Goal: Task Accomplishment & Management: Complete application form

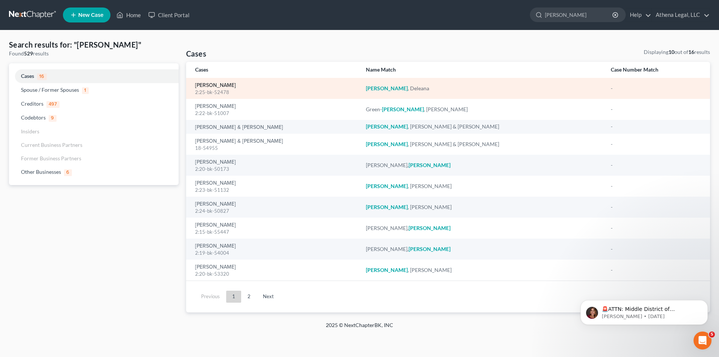
click at [220, 85] on link "[PERSON_NAME]" at bounding box center [215, 85] width 41 height 5
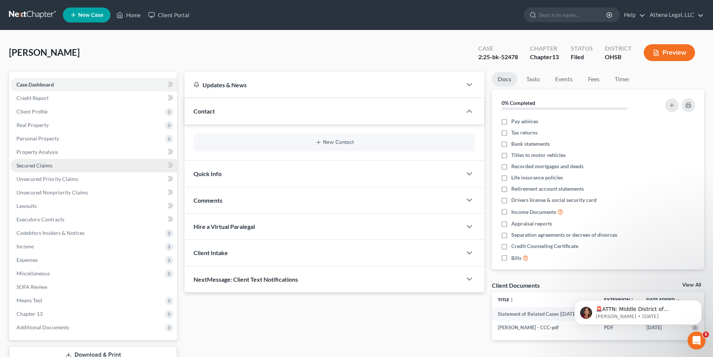
click at [45, 164] on span "Secured Claims" at bounding box center [34, 165] width 36 height 6
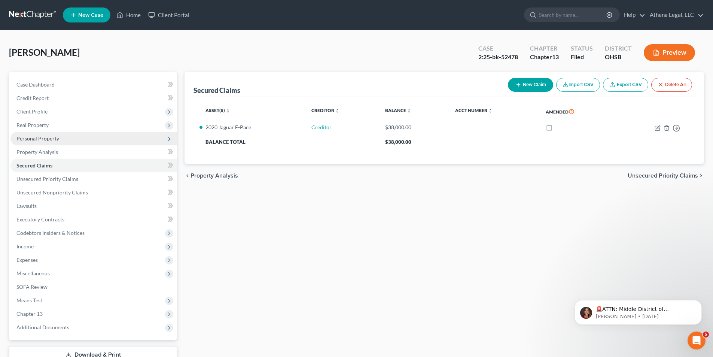
click at [45, 138] on span "Personal Property" at bounding box center [37, 138] width 43 height 6
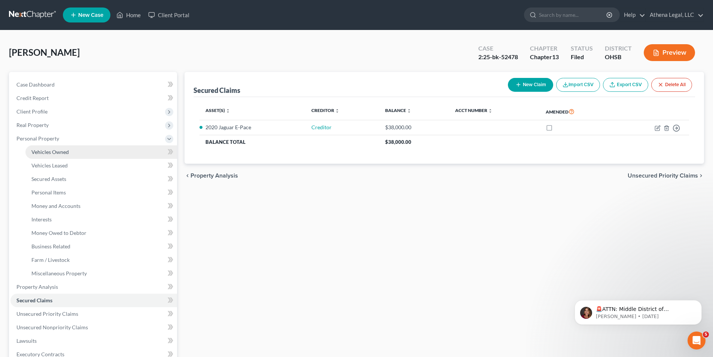
click at [57, 154] on span "Vehicles Owned" at bounding box center [49, 152] width 37 height 6
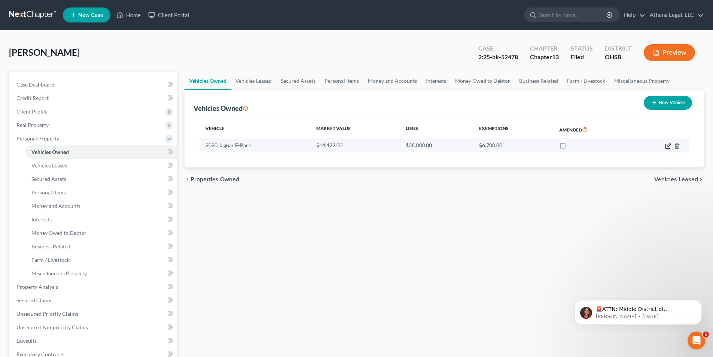
click at [669, 145] on icon "button" at bounding box center [668, 144] width 3 height 3
select select "0"
select select "6"
select select "2"
select select "3"
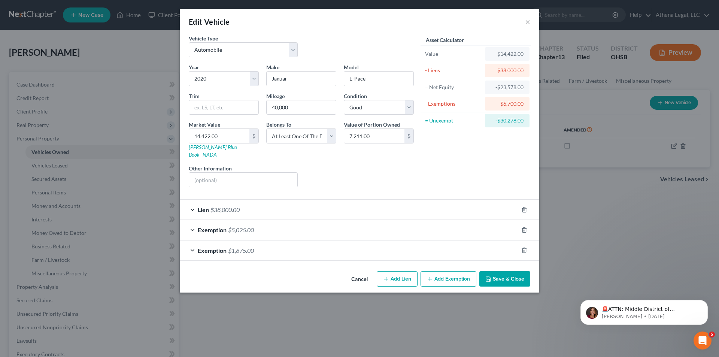
click at [500, 271] on button "Save & Close" at bounding box center [504, 279] width 51 height 16
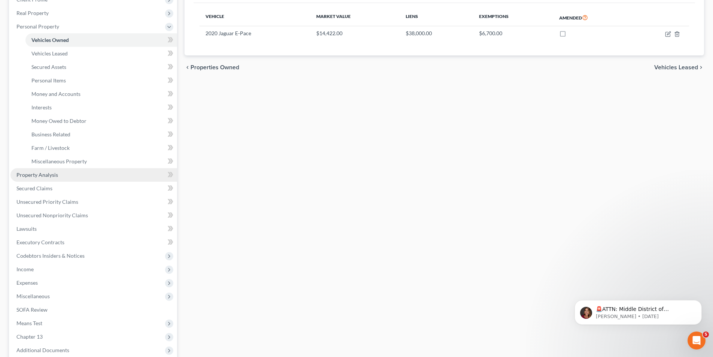
scroll to position [112, 0]
click at [38, 268] on span "Income" at bounding box center [93, 268] width 167 height 13
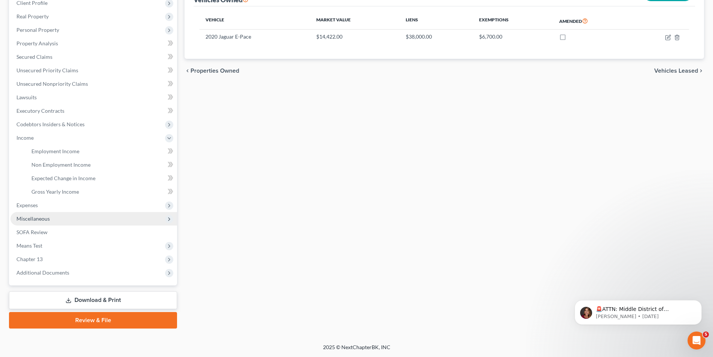
scroll to position [109, 0]
click at [69, 149] on span "Employment Income" at bounding box center [55, 151] width 48 height 6
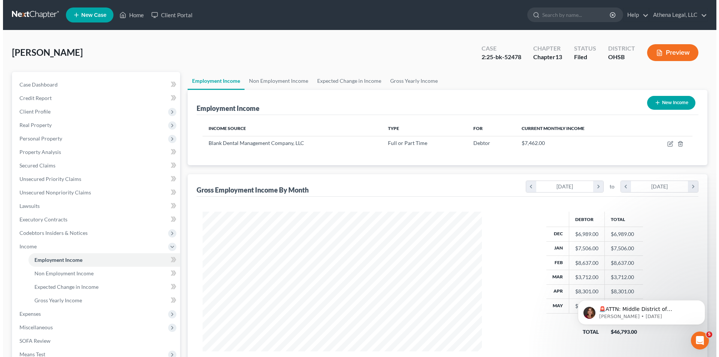
scroll to position [140, 294]
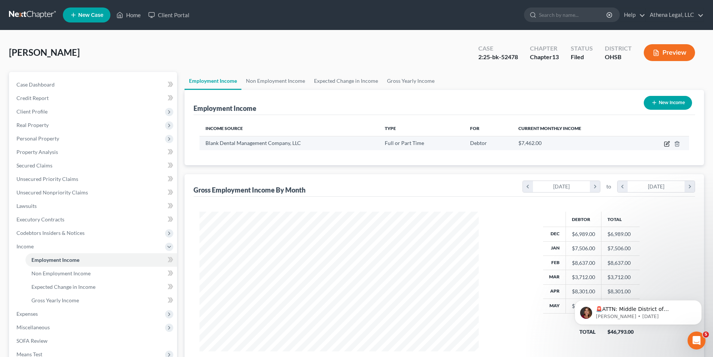
click at [666, 144] on icon "button" at bounding box center [667, 142] width 3 height 3
select select "0"
select select "36"
select select "1"
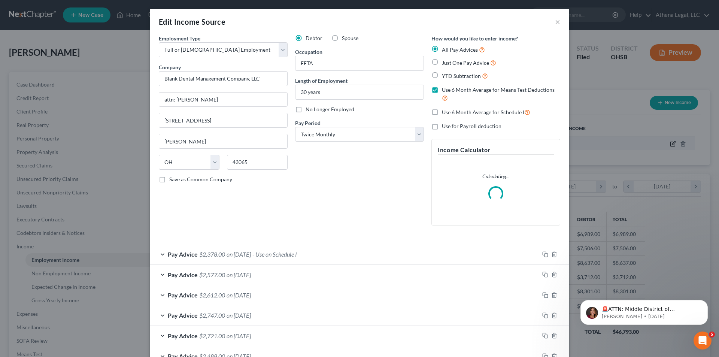
scroll to position [141, 297]
click at [296, 257] on span "- Use on Schedule I" at bounding box center [274, 253] width 45 height 7
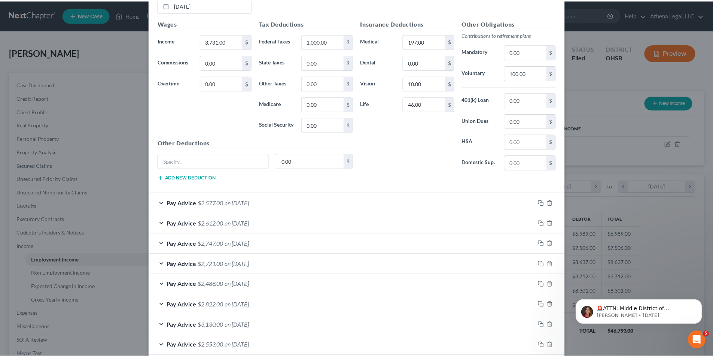
scroll to position [412, 0]
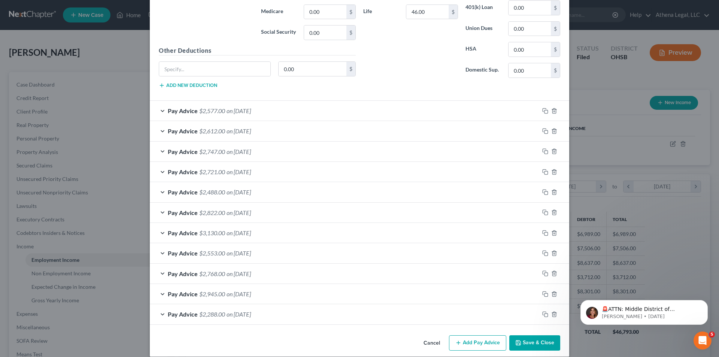
click at [549, 340] on button "Save & Close" at bounding box center [534, 343] width 51 height 16
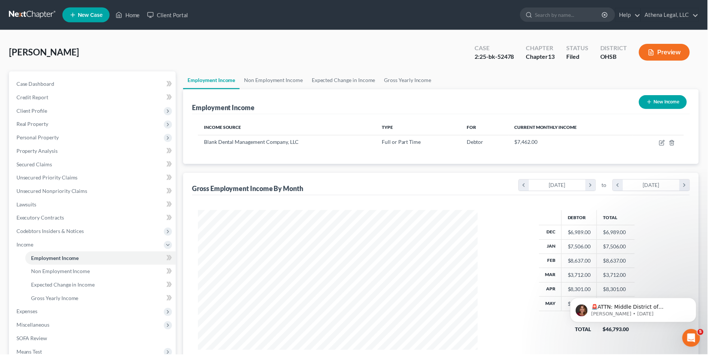
scroll to position [374162, 374008]
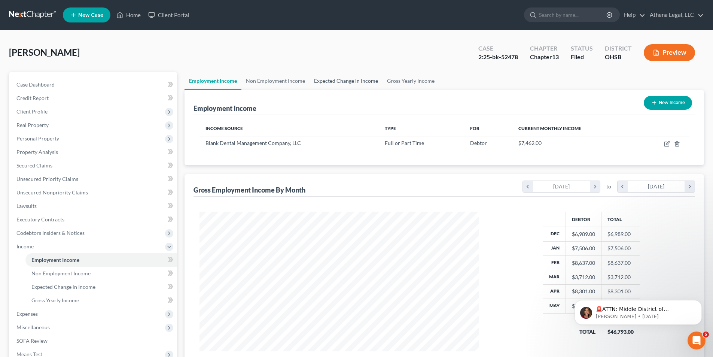
click at [360, 84] on link "Expected Change in Income" at bounding box center [346, 81] width 73 height 18
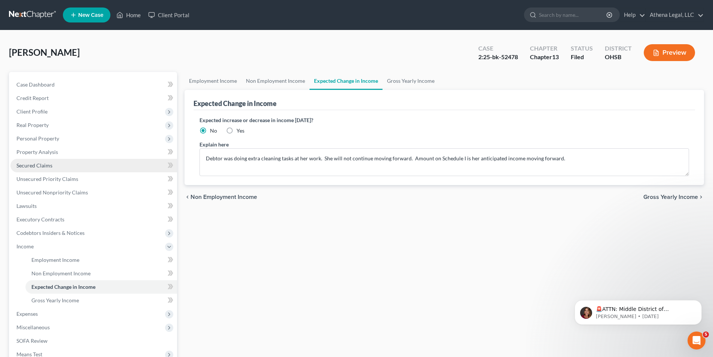
click at [48, 166] on span "Secured Claims" at bounding box center [34, 165] width 36 height 6
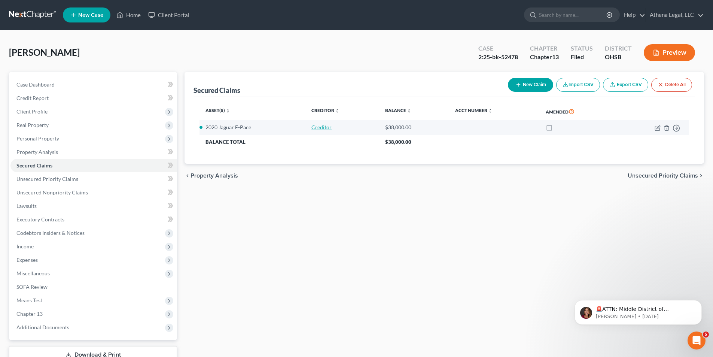
click at [329, 125] on link "Creditor" at bounding box center [321, 127] width 20 height 6
select select "8"
select select "0"
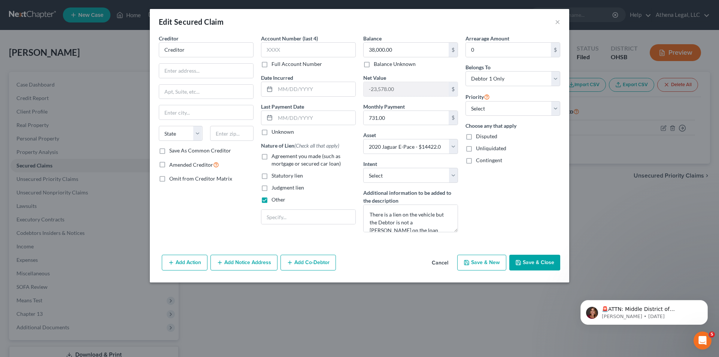
click at [522, 262] on button "Save & Close" at bounding box center [534, 263] width 51 height 16
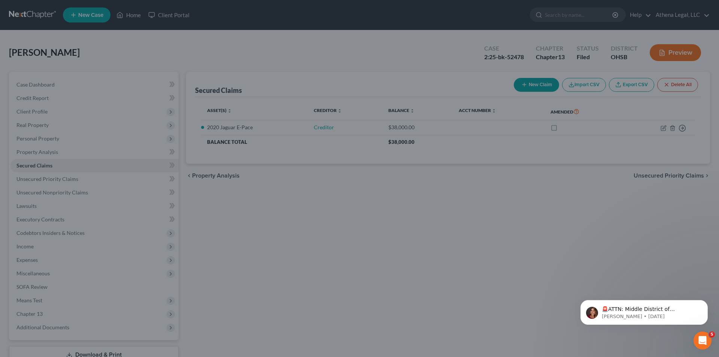
select select "8"
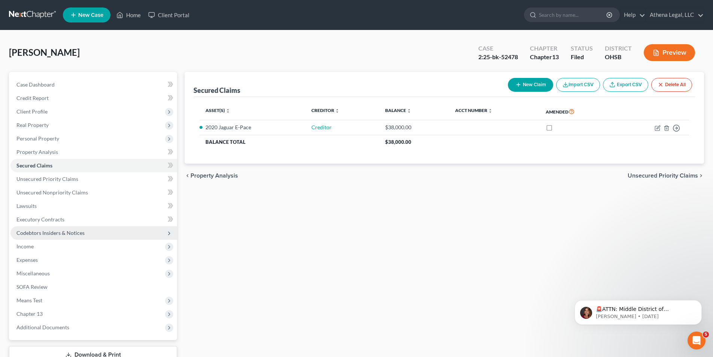
click at [59, 236] on span "Codebtors Insiders & Notices" at bounding box center [93, 232] width 167 height 13
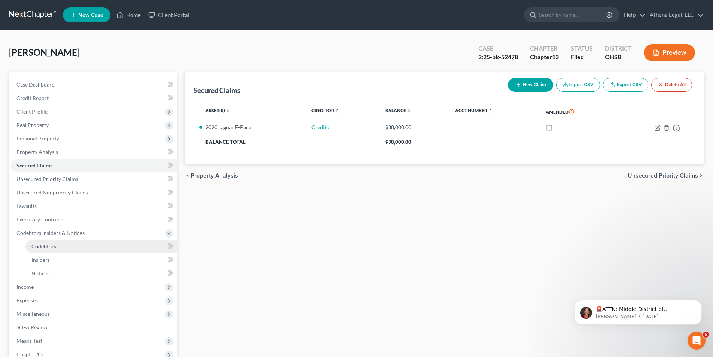
click at [54, 247] on span "Codebtors" at bounding box center [43, 246] width 25 height 6
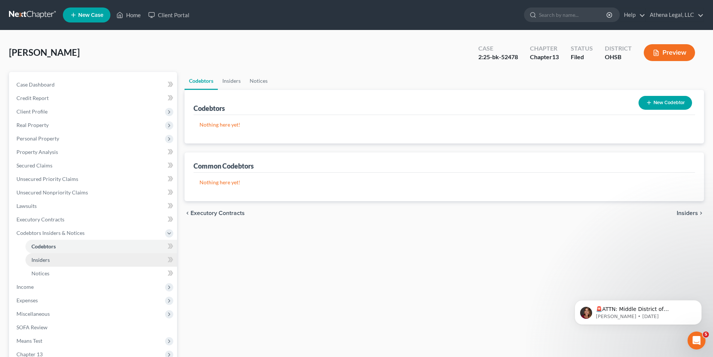
click at [47, 256] on span "Insiders" at bounding box center [40, 259] width 18 height 6
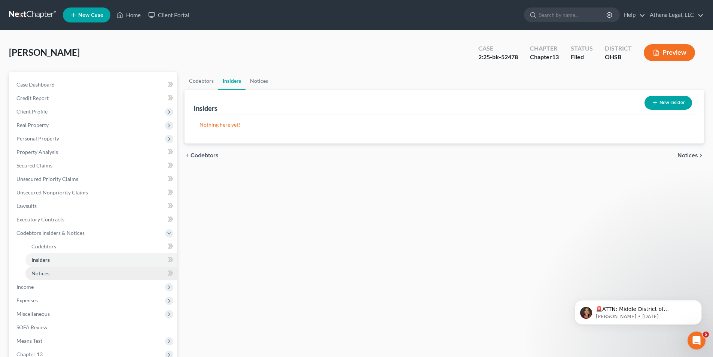
click at [43, 273] on span "Notices" at bounding box center [40, 273] width 18 height 6
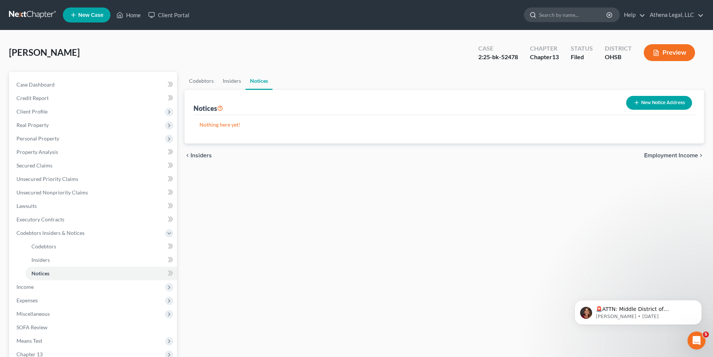
click at [553, 17] on input "search" at bounding box center [573, 15] width 68 height 14
type input "[PERSON_NAME]"
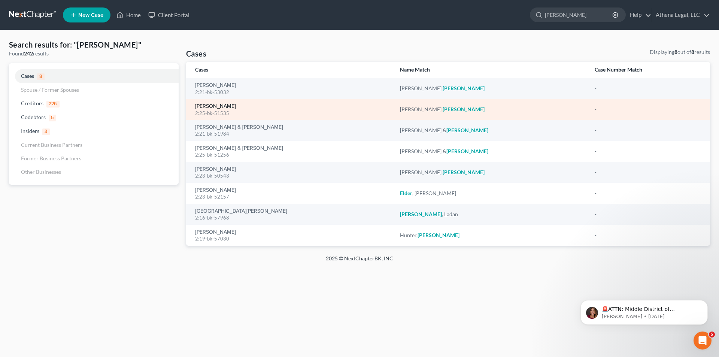
click at [235, 104] on link "[PERSON_NAME]" at bounding box center [215, 106] width 41 height 5
click at [234, 107] on link "[PERSON_NAME]" at bounding box center [215, 106] width 41 height 5
select select "0"
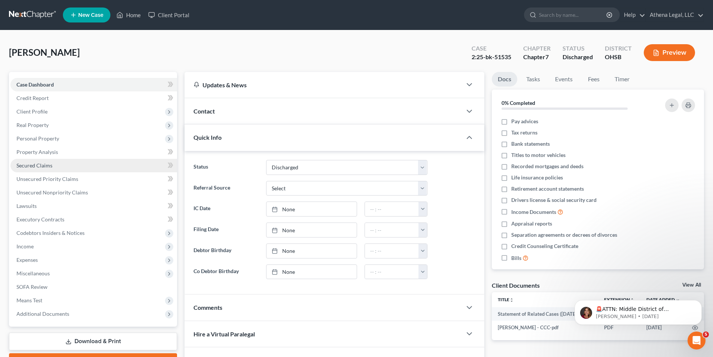
click at [42, 168] on span "Secured Claims" at bounding box center [34, 165] width 36 height 6
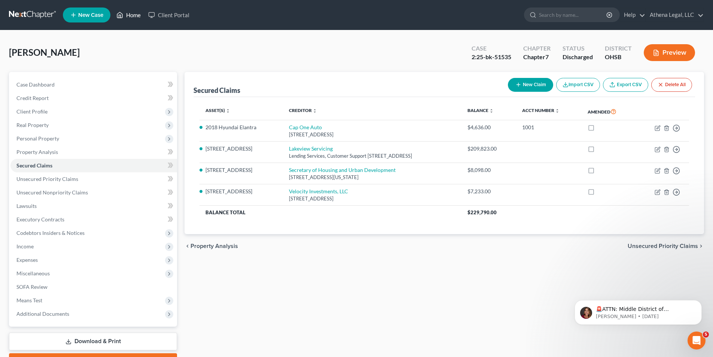
click at [124, 15] on link "Home" at bounding box center [129, 14] width 32 height 13
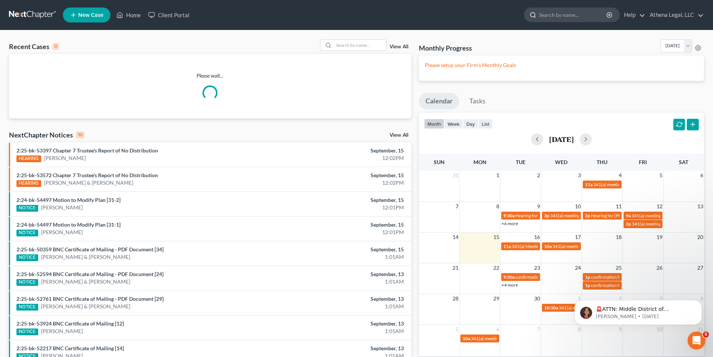
click at [559, 14] on input "search" at bounding box center [573, 15] width 68 height 14
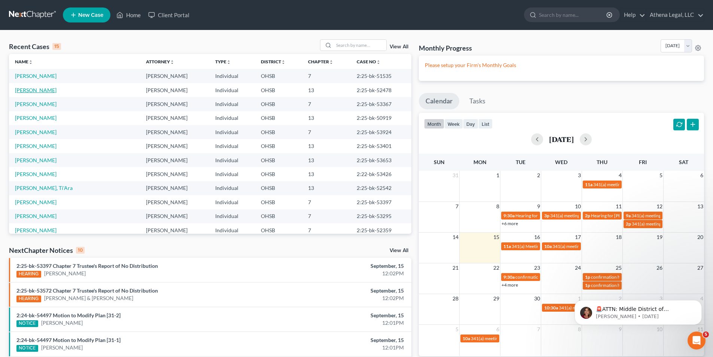
click at [44, 91] on link "[PERSON_NAME]" at bounding box center [36, 90] width 42 height 6
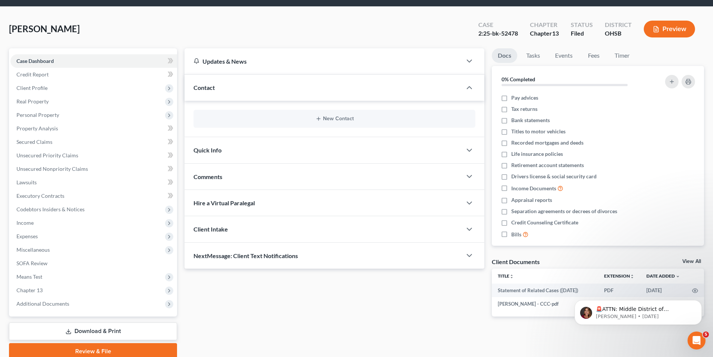
scroll to position [55, 0]
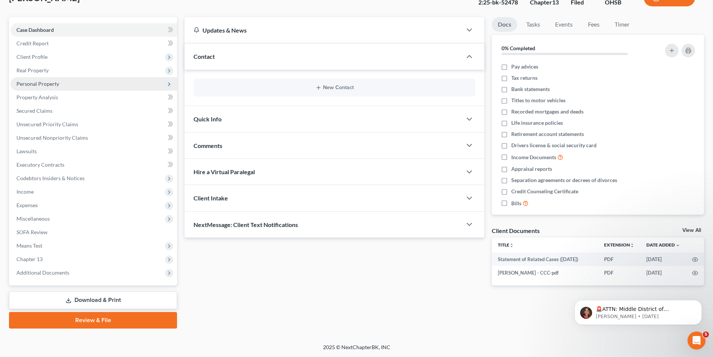
click at [52, 82] on span "Personal Property" at bounding box center [37, 83] width 43 height 6
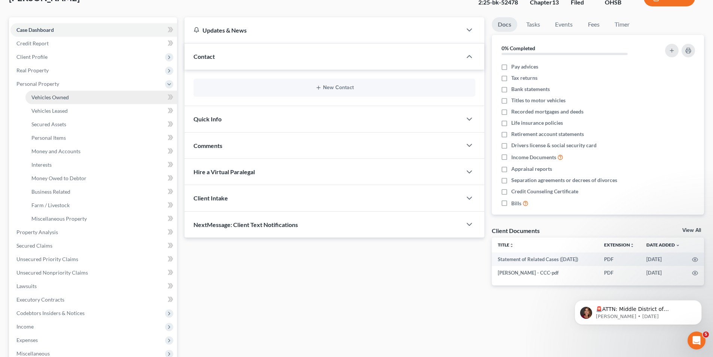
click at [52, 96] on span "Vehicles Owned" at bounding box center [49, 97] width 37 height 6
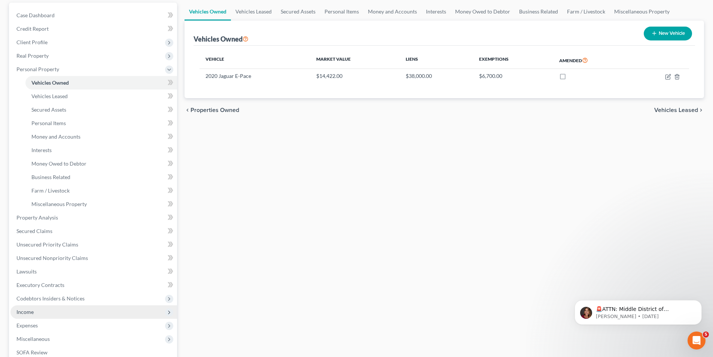
scroll to position [75, 0]
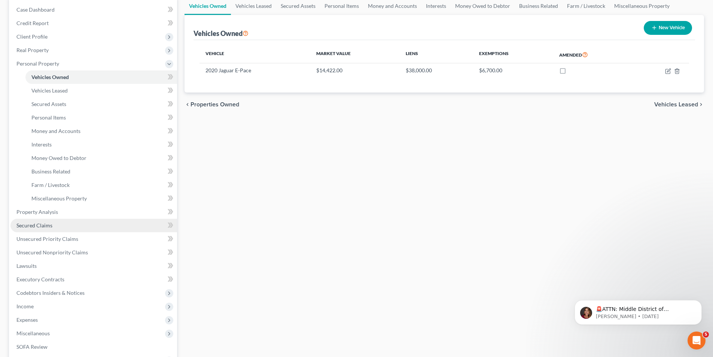
click at [52, 225] on link "Secured Claims" at bounding box center [93, 225] width 167 height 13
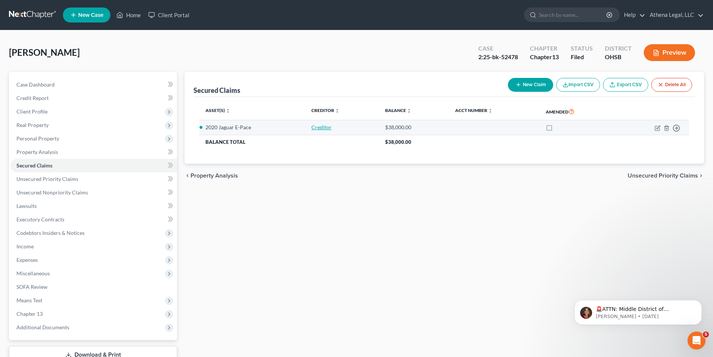
click at [312, 127] on link "Creditor" at bounding box center [321, 127] width 20 height 6
select select "8"
select select "0"
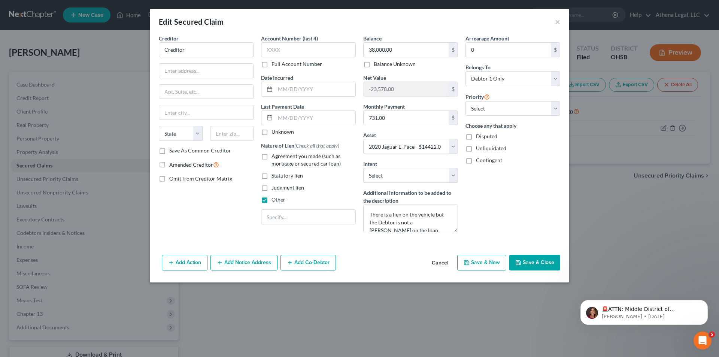
click at [545, 258] on button "Save & Close" at bounding box center [534, 263] width 51 height 16
select select
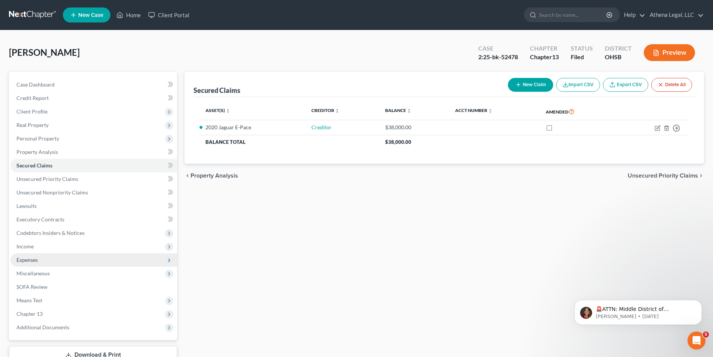
click at [39, 256] on span "Expenses" at bounding box center [93, 259] width 167 height 13
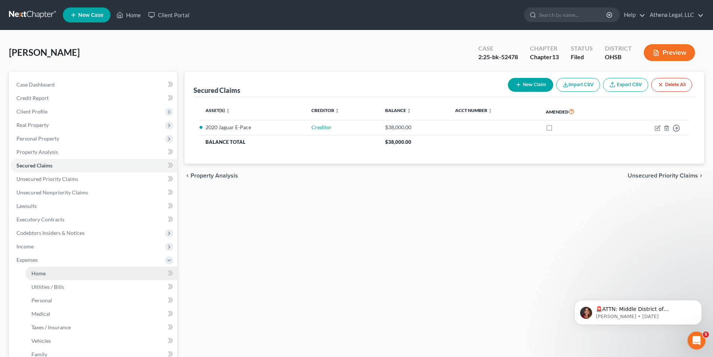
click at [40, 271] on span "Home" at bounding box center [38, 273] width 14 height 6
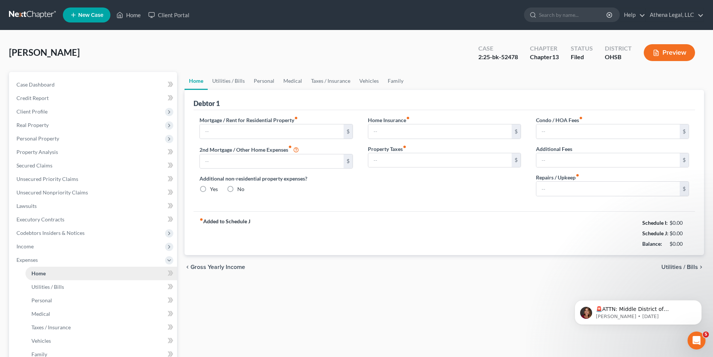
type input "1,000.00"
type input "0.00"
radio input "true"
type input "20.00"
type input "0.00"
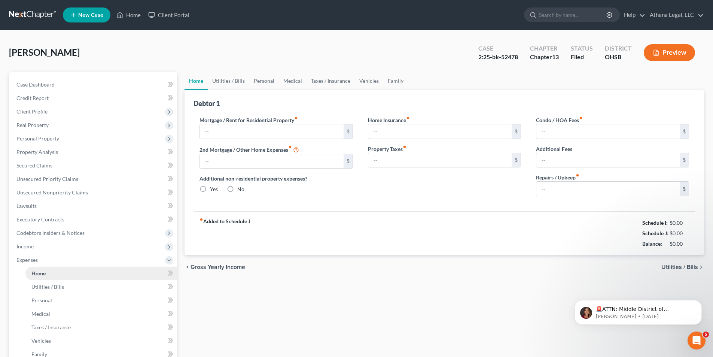
type input "0.00"
click at [393, 79] on link "Family" at bounding box center [395, 81] width 25 height 18
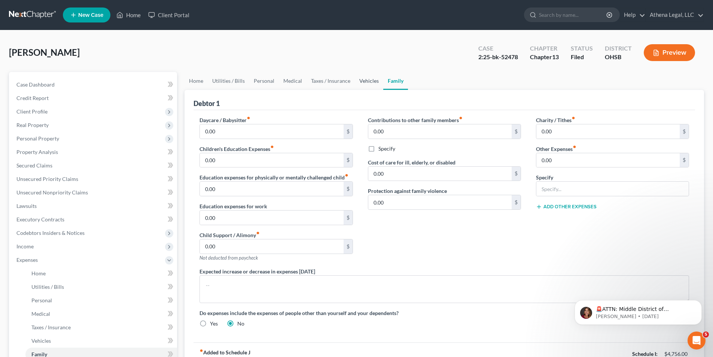
click at [366, 79] on link "Vehicles" at bounding box center [369, 81] width 28 height 18
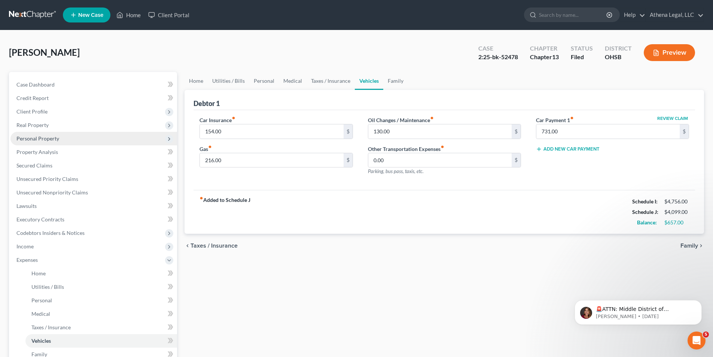
click at [37, 139] on span "Personal Property" at bounding box center [37, 138] width 43 height 6
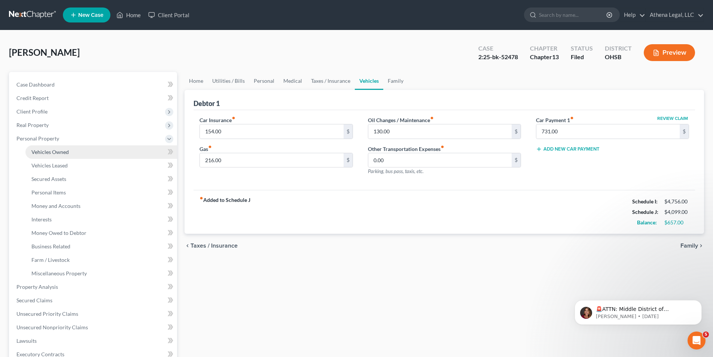
click at [45, 150] on span "Vehicles Owned" at bounding box center [49, 152] width 37 height 6
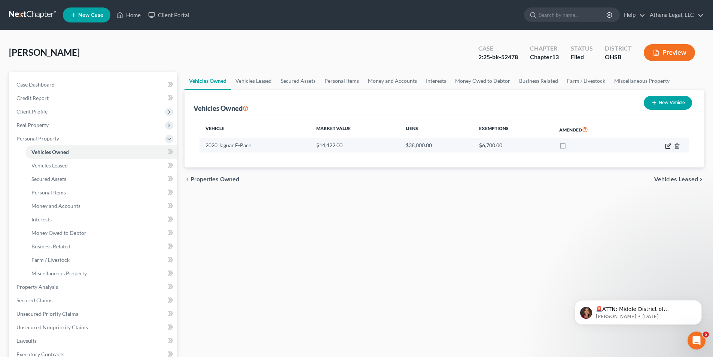
click at [667, 146] on icon "button" at bounding box center [668, 146] width 6 height 6
select select "0"
select select "6"
select select "2"
select select "3"
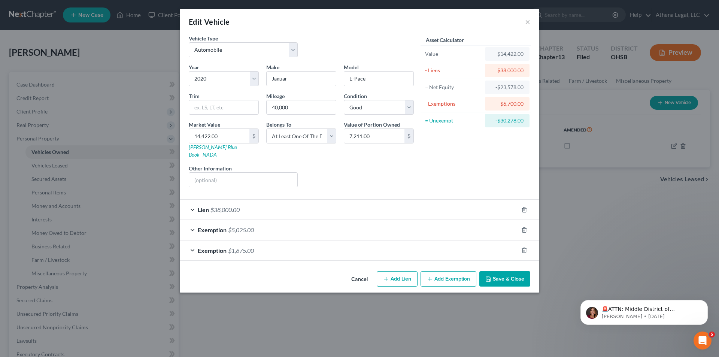
click at [375, 200] on div "Lien $38,000.00" at bounding box center [349, 210] width 338 height 20
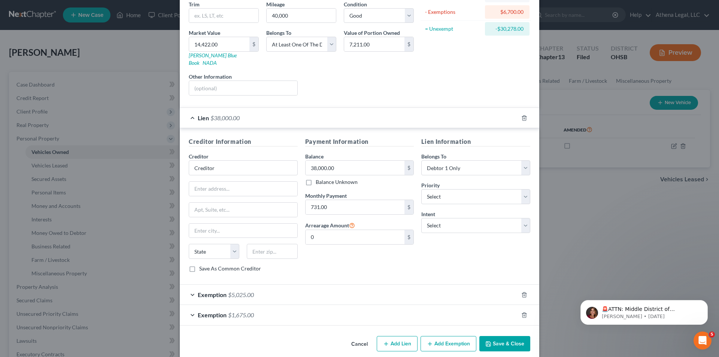
scroll to position [94, 0]
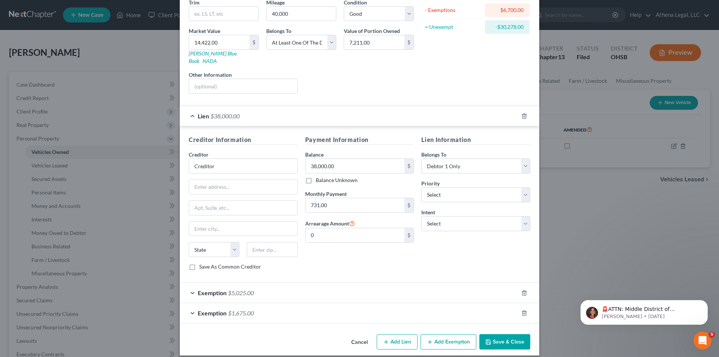
click at [327, 283] on div "Exemption $5,025.00" at bounding box center [349, 293] width 338 height 20
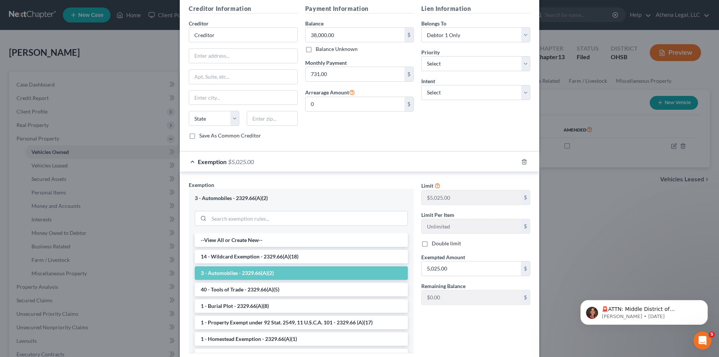
scroll to position [287, 0]
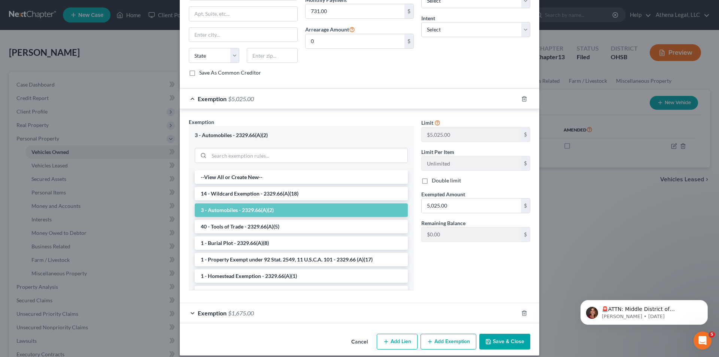
click at [503, 337] on button "Save & Close" at bounding box center [504, 342] width 51 height 16
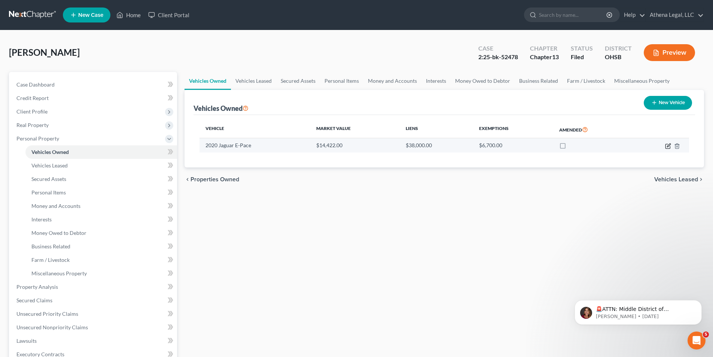
click at [666, 145] on icon "button" at bounding box center [668, 146] width 6 height 6
select select "0"
select select "6"
select select "2"
select select "3"
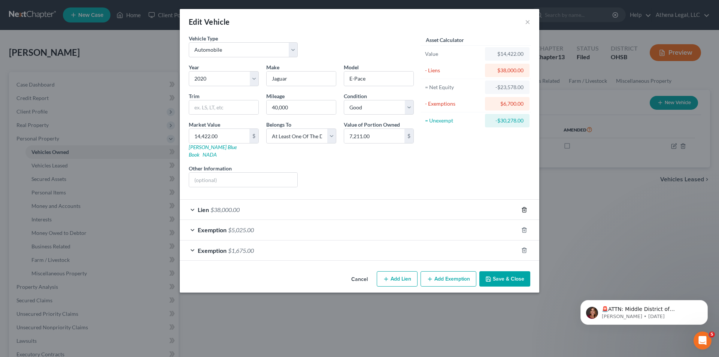
click at [523, 207] on icon "button" at bounding box center [524, 210] width 6 height 6
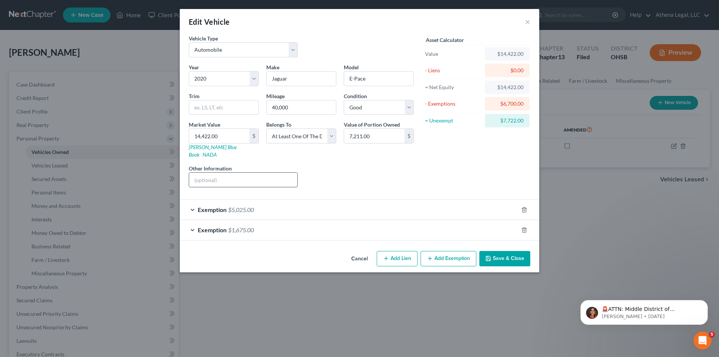
click at [266, 173] on input "text" at bounding box center [243, 180] width 108 height 14
type input "Debtor owns this vehicle jointly with her father. She is not obligated on the l…"
click at [511, 251] on button "Save & Close" at bounding box center [504, 259] width 51 height 16
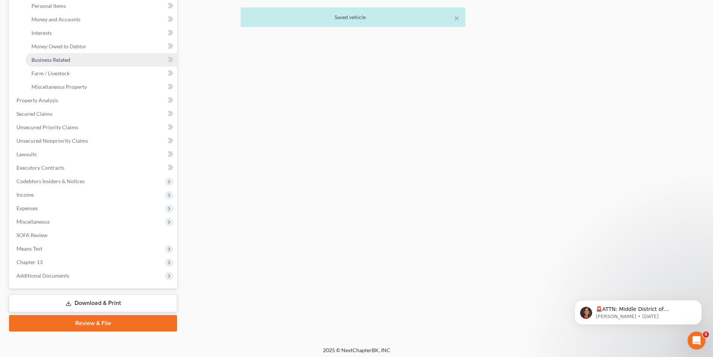
scroll to position [189, 0]
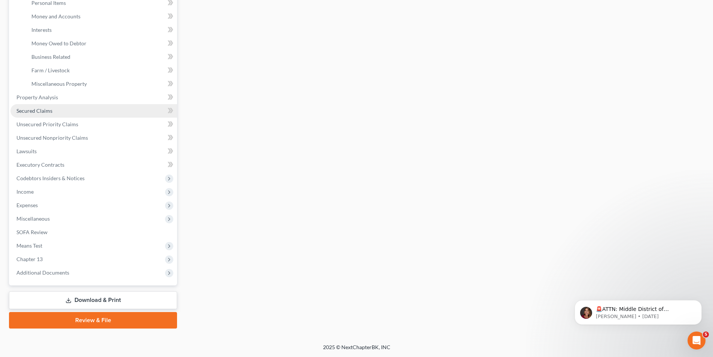
click at [48, 109] on span "Secured Claims" at bounding box center [34, 110] width 36 height 6
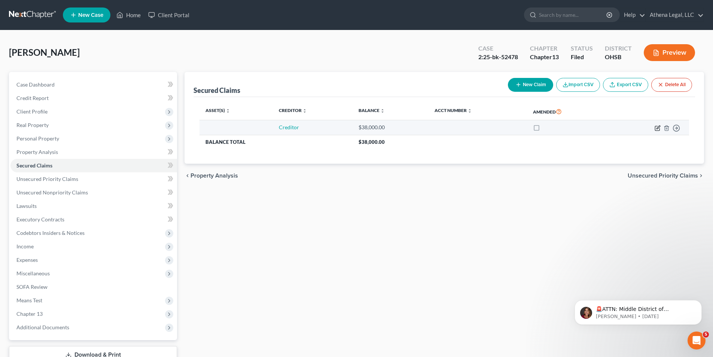
click at [658, 128] on icon "button" at bounding box center [658, 128] width 6 height 6
select select "0"
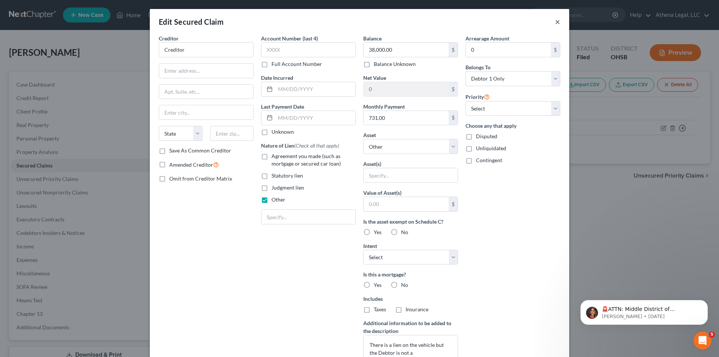
click at [555, 26] on button "×" at bounding box center [557, 21] width 5 height 9
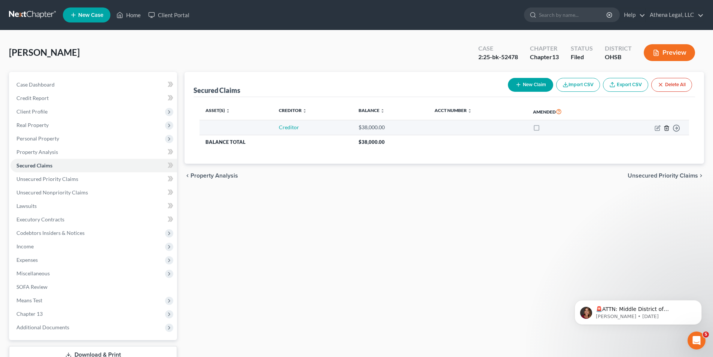
click at [666, 128] on line "button" at bounding box center [666, 128] width 0 height 1
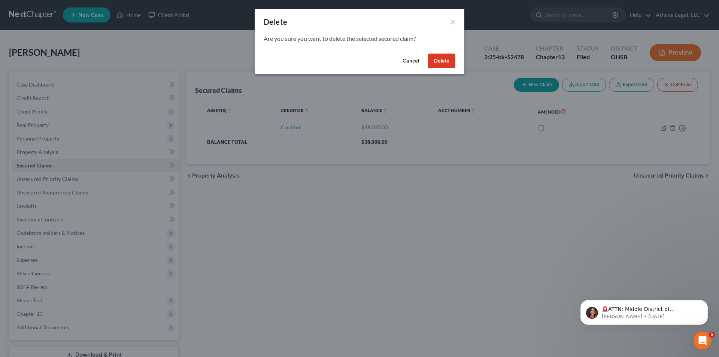
click at [436, 54] on button "Delete" at bounding box center [441, 61] width 27 height 15
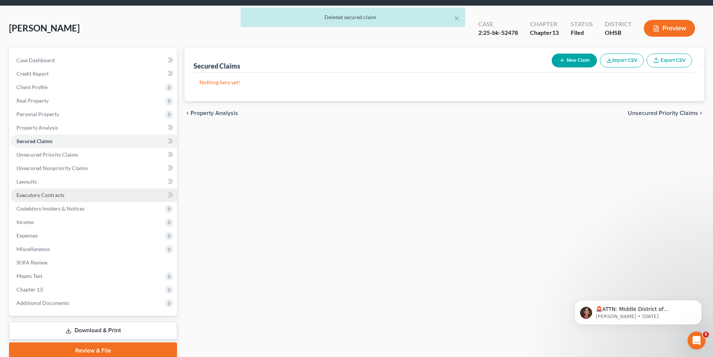
scroll to position [55, 0]
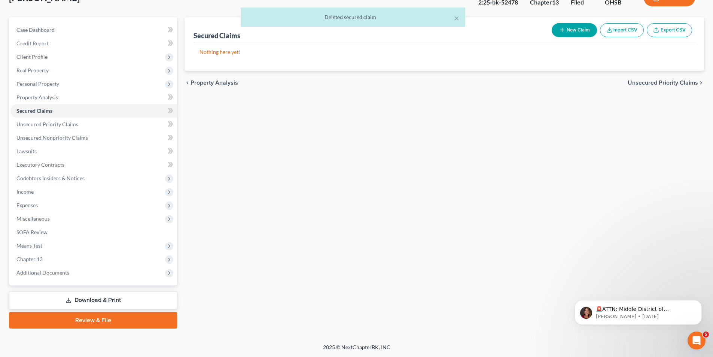
click at [119, 299] on link "Download & Print" at bounding box center [93, 300] width 168 height 18
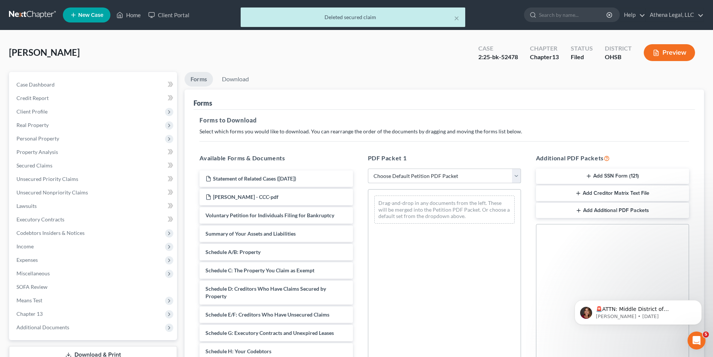
click at [416, 177] on select "Choose Default Petition PDF Packet Complete Bankruptcy Petition (all forms and …" at bounding box center [444, 175] width 153 height 15
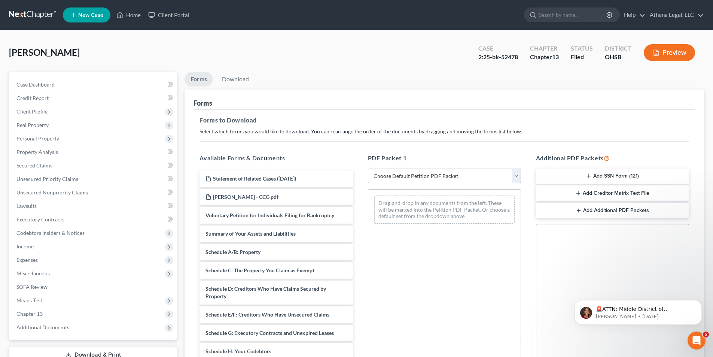
select select "2"
click at [368, 168] on select "Choose Default Petition PDF Packet Complete Bankruptcy Petition (all forms and …" at bounding box center [444, 175] width 153 height 15
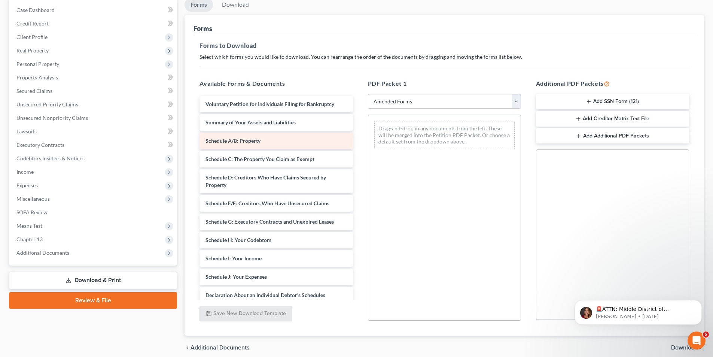
scroll to position [75, 0]
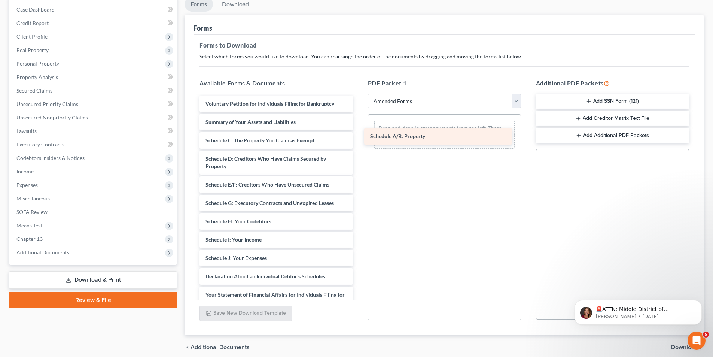
drag, startPoint x: 265, startPoint y: 141, endPoint x: 430, endPoint y: 137, distance: 164.7
click at [359, 137] on div "Schedule A/B: Property Voluntary Petition for Individuals Filing for Bankruptcy…" at bounding box center [276, 261] width 165 height 332
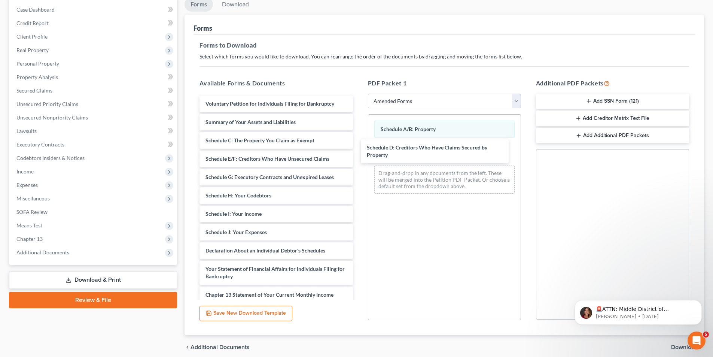
drag, startPoint x: 273, startPoint y: 166, endPoint x: 535, endPoint y: 165, distance: 261.3
click at [359, 151] on div "Schedule D: Creditors Who Have Claims Secured by Property Voluntary Petition fo…" at bounding box center [276, 248] width 165 height 307
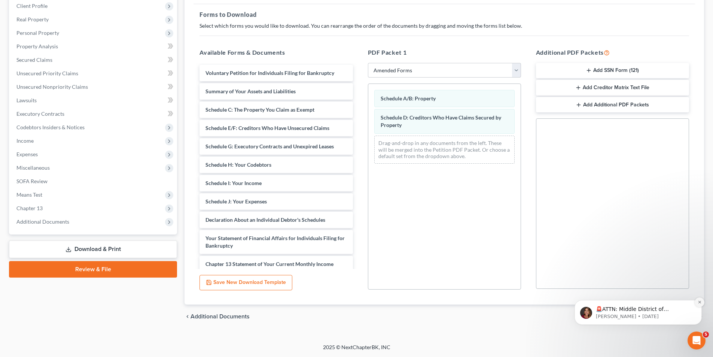
click at [698, 302] on icon "Dismiss notification" at bounding box center [700, 302] width 4 height 4
click at [686, 318] on span "Download" at bounding box center [684, 316] width 27 height 6
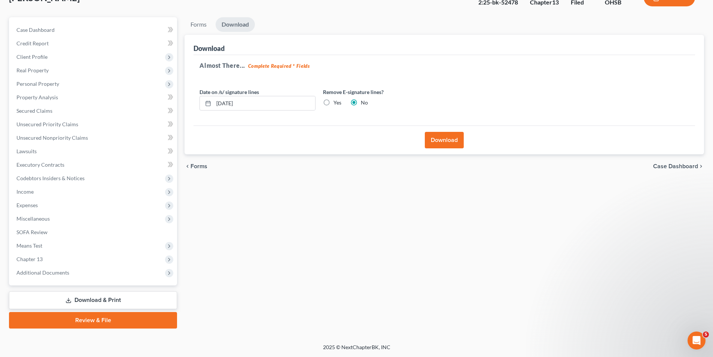
scroll to position [55, 0]
click at [442, 146] on button "Download" at bounding box center [444, 140] width 39 height 16
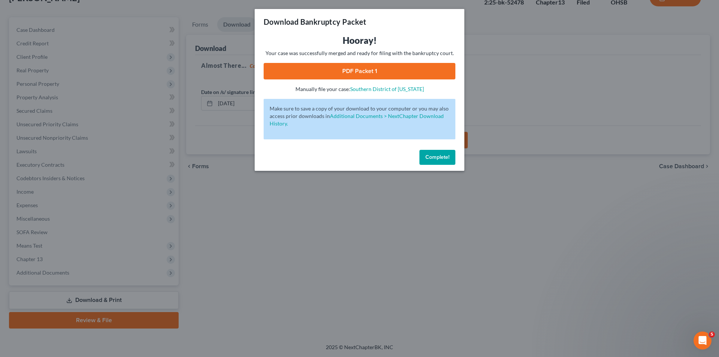
click at [335, 74] on link "PDF Packet 1" at bounding box center [360, 71] width 192 height 16
click at [443, 159] on span "Complete!" at bounding box center [437, 157] width 24 height 6
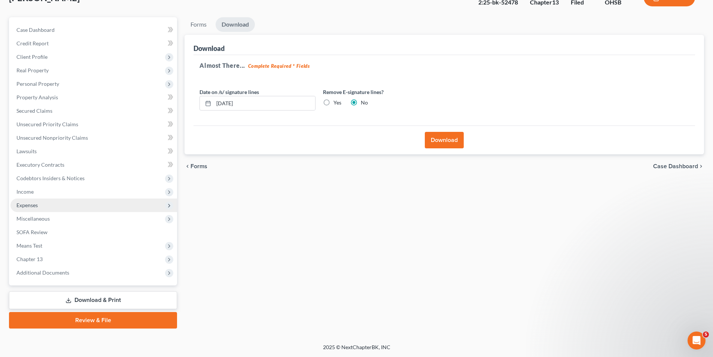
click at [37, 204] on span "Expenses" at bounding box center [26, 205] width 21 height 6
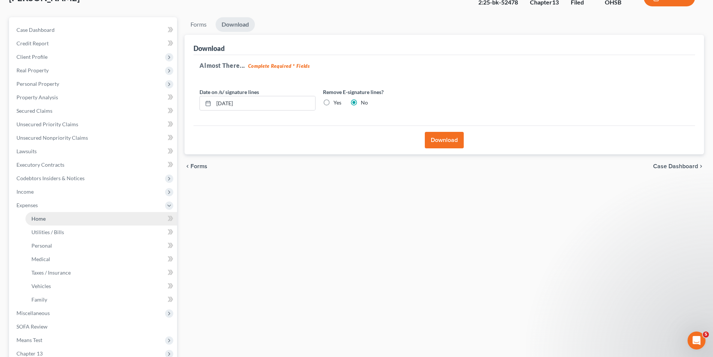
click at [42, 215] on span "Home" at bounding box center [38, 218] width 14 height 6
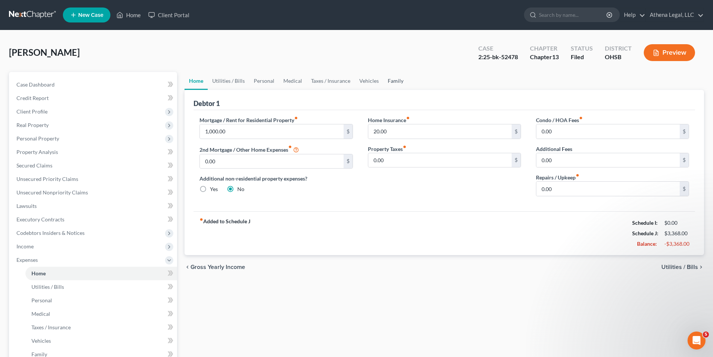
click at [388, 85] on link "Family" at bounding box center [395, 81] width 25 height 18
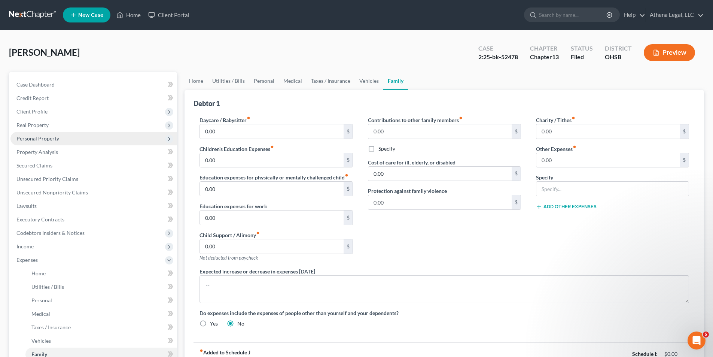
click at [24, 140] on span "Personal Property" at bounding box center [37, 138] width 43 height 6
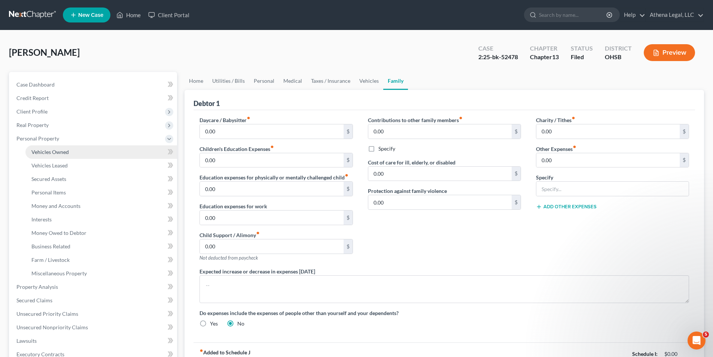
click at [56, 154] on span "Vehicles Owned" at bounding box center [49, 152] width 37 height 6
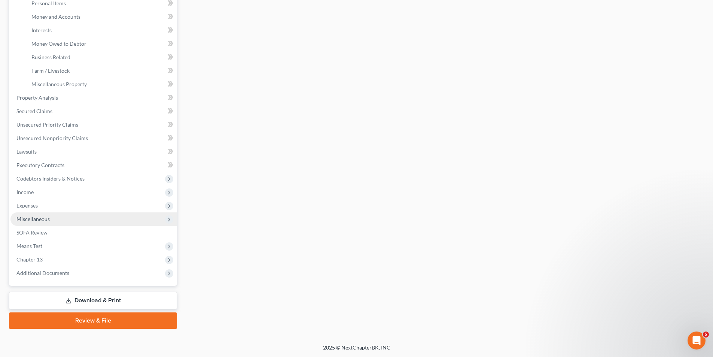
scroll to position [189, 0]
click at [93, 300] on link "Download & Print" at bounding box center [93, 300] width 168 height 18
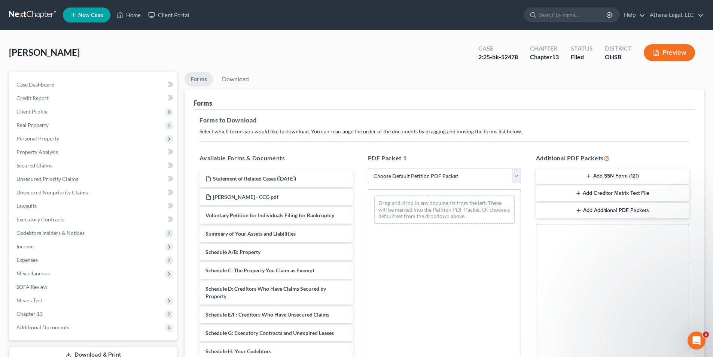
click at [437, 178] on select "Choose Default Petition PDF Packet Complete Bankruptcy Petition (all forms and …" at bounding box center [444, 175] width 153 height 15
select select "2"
click at [368, 168] on select "Choose Default Petition PDF Packet Complete Bankruptcy Petition (all forms and …" at bounding box center [444, 175] width 153 height 15
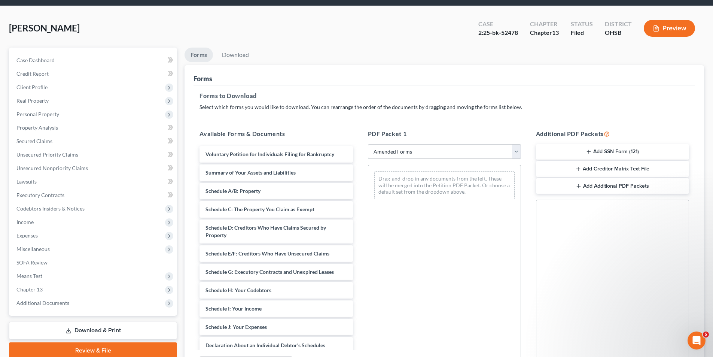
scroll to position [37, 0]
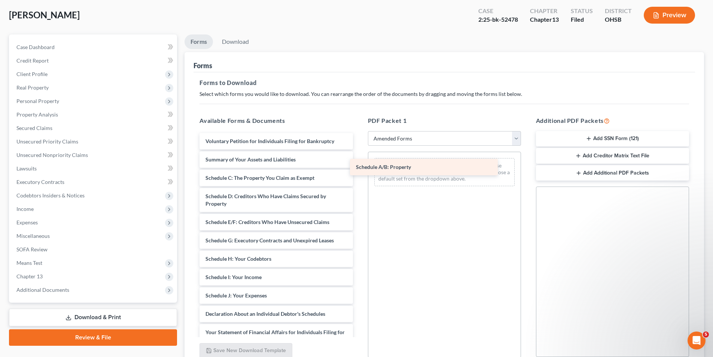
drag, startPoint x: 281, startPoint y: 180, endPoint x: 431, endPoint y: 169, distance: 149.7
click at [359, 169] on div "Schedule A/B: Property Voluntary Petition for Individuals Filing for Bankruptcy…" at bounding box center [276, 299] width 165 height 332
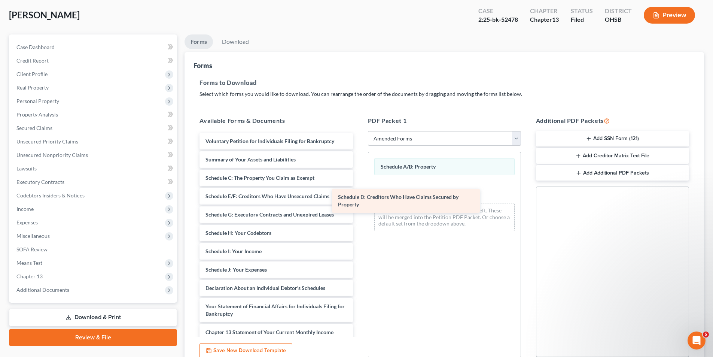
drag, startPoint x: 270, startPoint y: 204, endPoint x: 447, endPoint y: 190, distance: 177.2
click at [359, 190] on div "Schedule D: Creditors Who Have Claims Secured by Property Voluntary Petition fo…" at bounding box center [276, 286] width 165 height 307
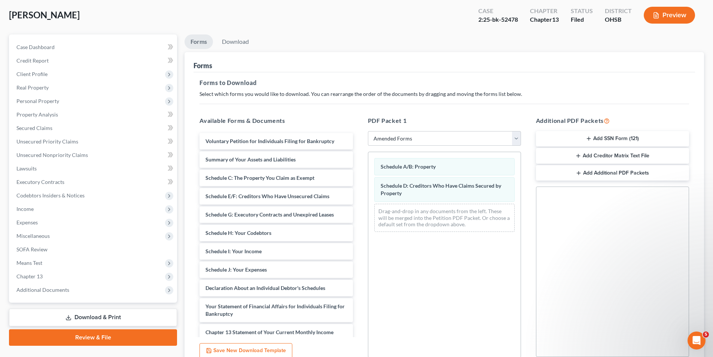
scroll to position [106, 0]
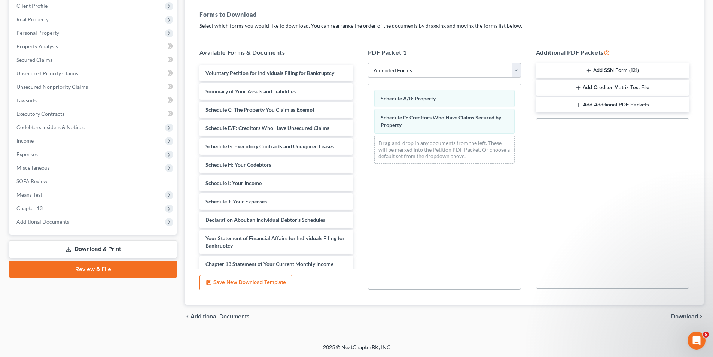
click at [684, 314] on span "Download" at bounding box center [684, 316] width 27 height 6
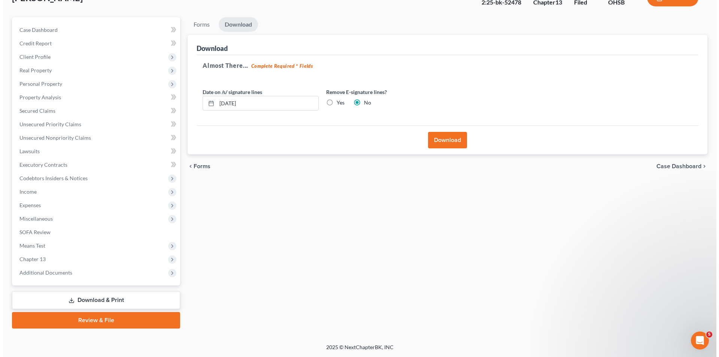
scroll to position [55, 0]
click at [443, 146] on button "Download" at bounding box center [444, 140] width 39 height 16
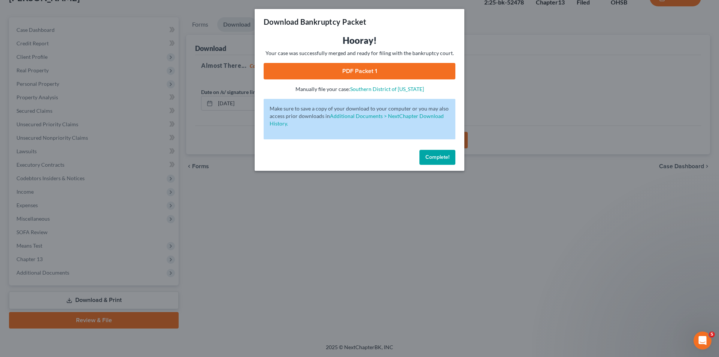
click at [379, 69] on link "PDF Packet 1" at bounding box center [360, 71] width 192 height 16
